Goal: Task Accomplishment & Management: Use online tool/utility

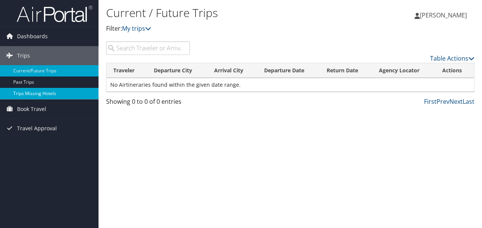
click at [37, 97] on link "Trips Missing Hotels" at bounding box center [49, 93] width 99 height 11
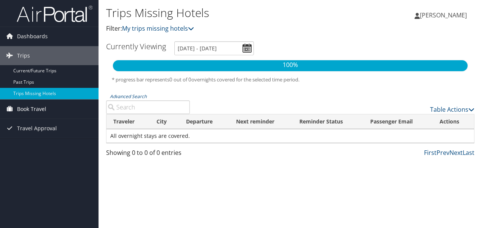
click at [46, 114] on link "Book Travel" at bounding box center [49, 109] width 99 height 19
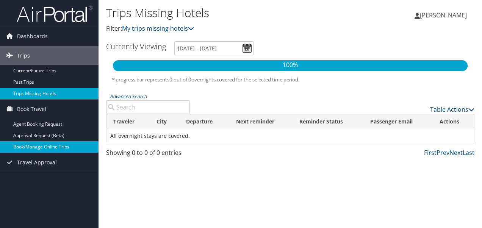
click at [47, 144] on link "Book/Manage Online Trips" at bounding box center [49, 146] width 99 height 11
